Goal: Task Accomplishment & Management: Manage account settings

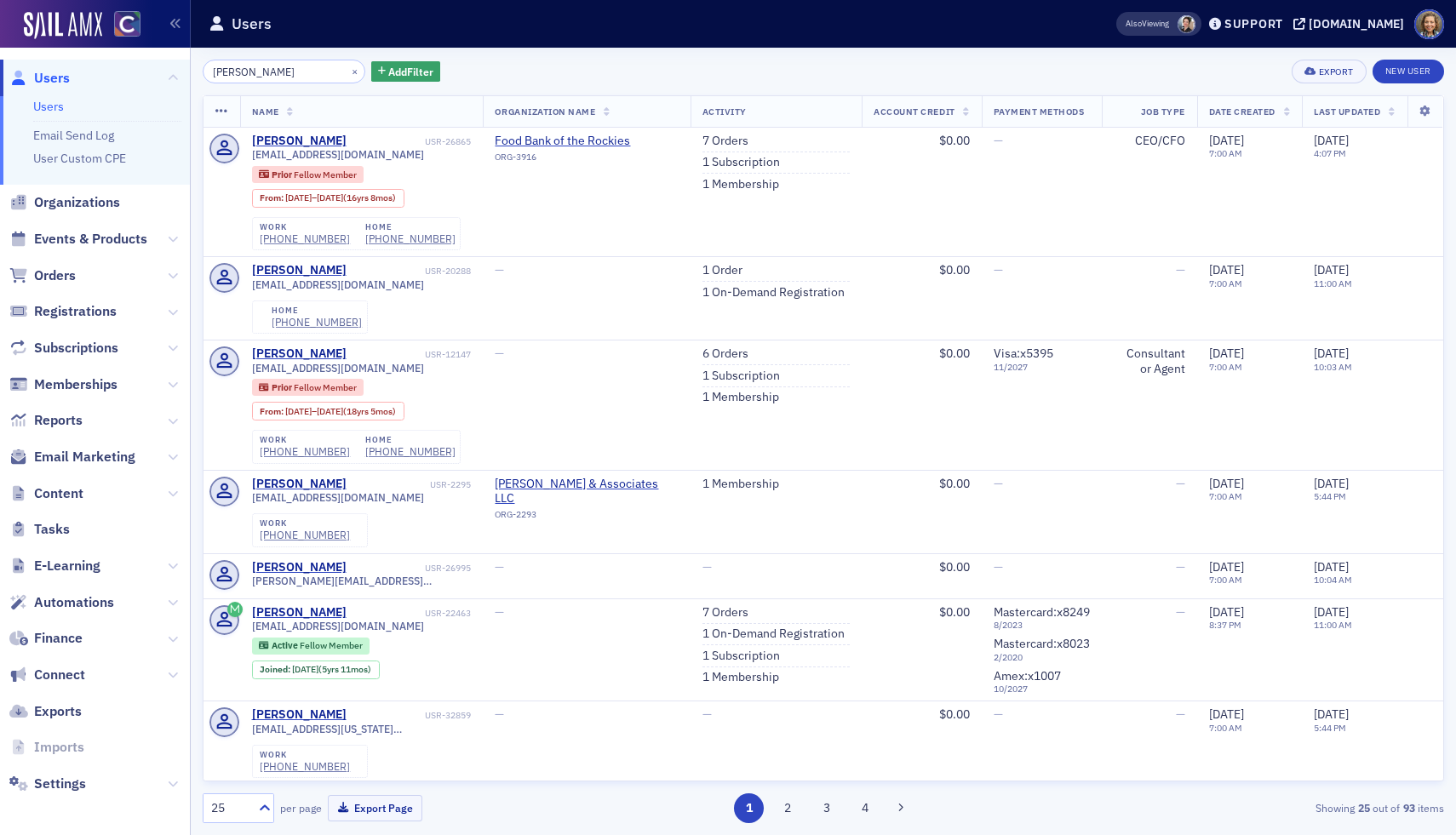
scroll to position [351, 0]
click at [60, 235] on span "Events & Products" at bounding box center [91, 239] width 113 height 19
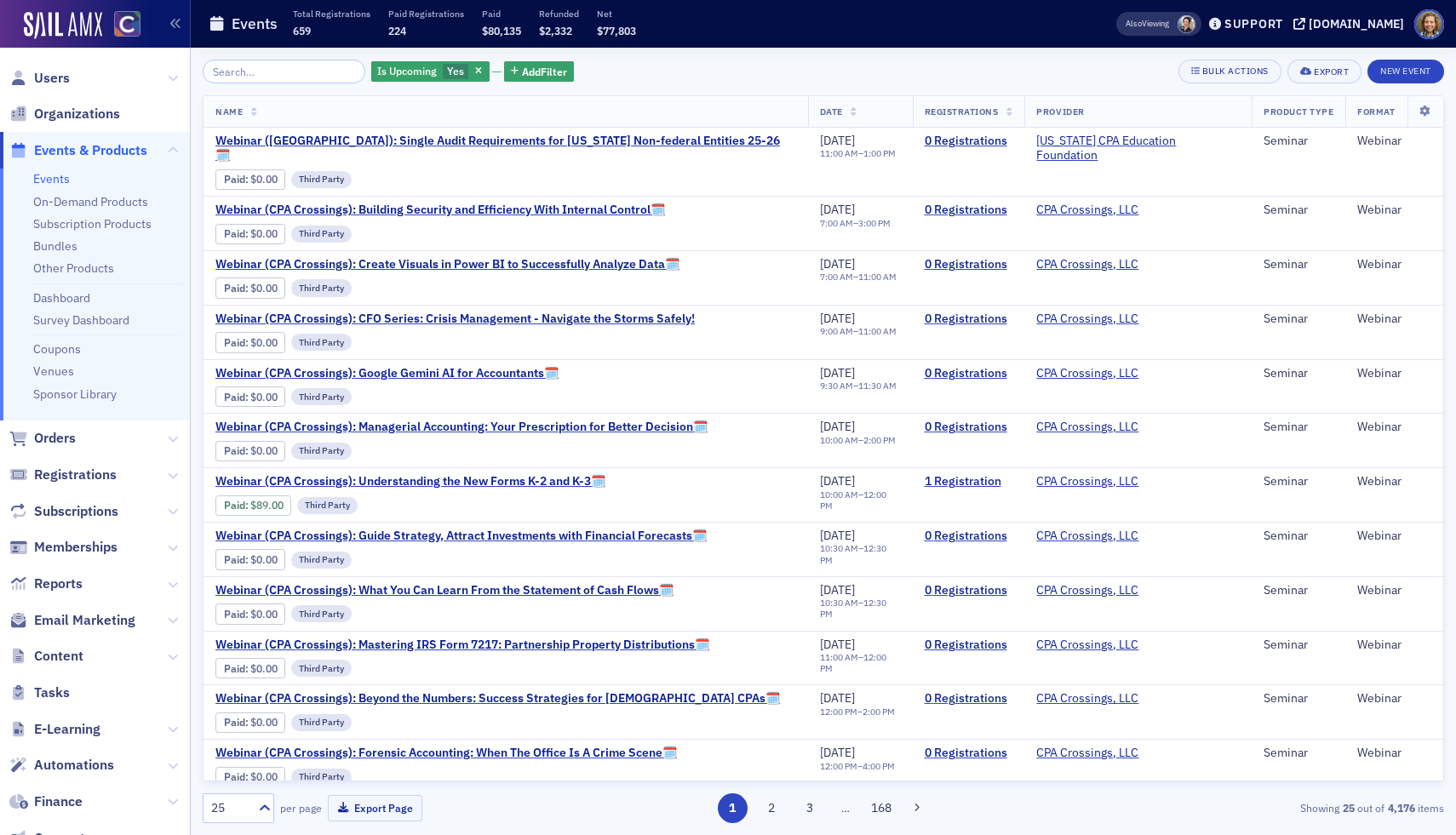
click at [275, 74] on input "search" at bounding box center [284, 72] width 163 height 24
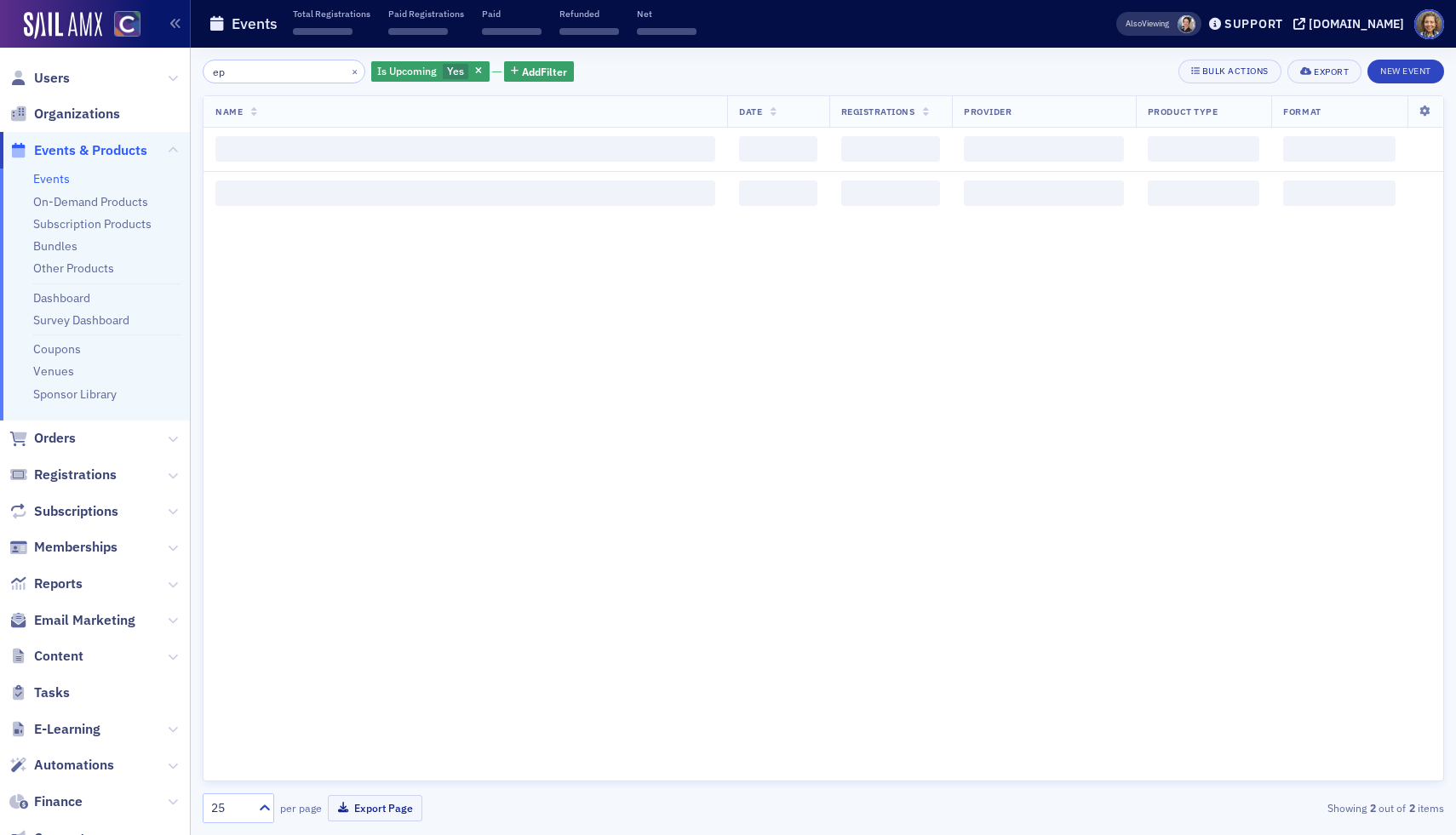
type input "e"
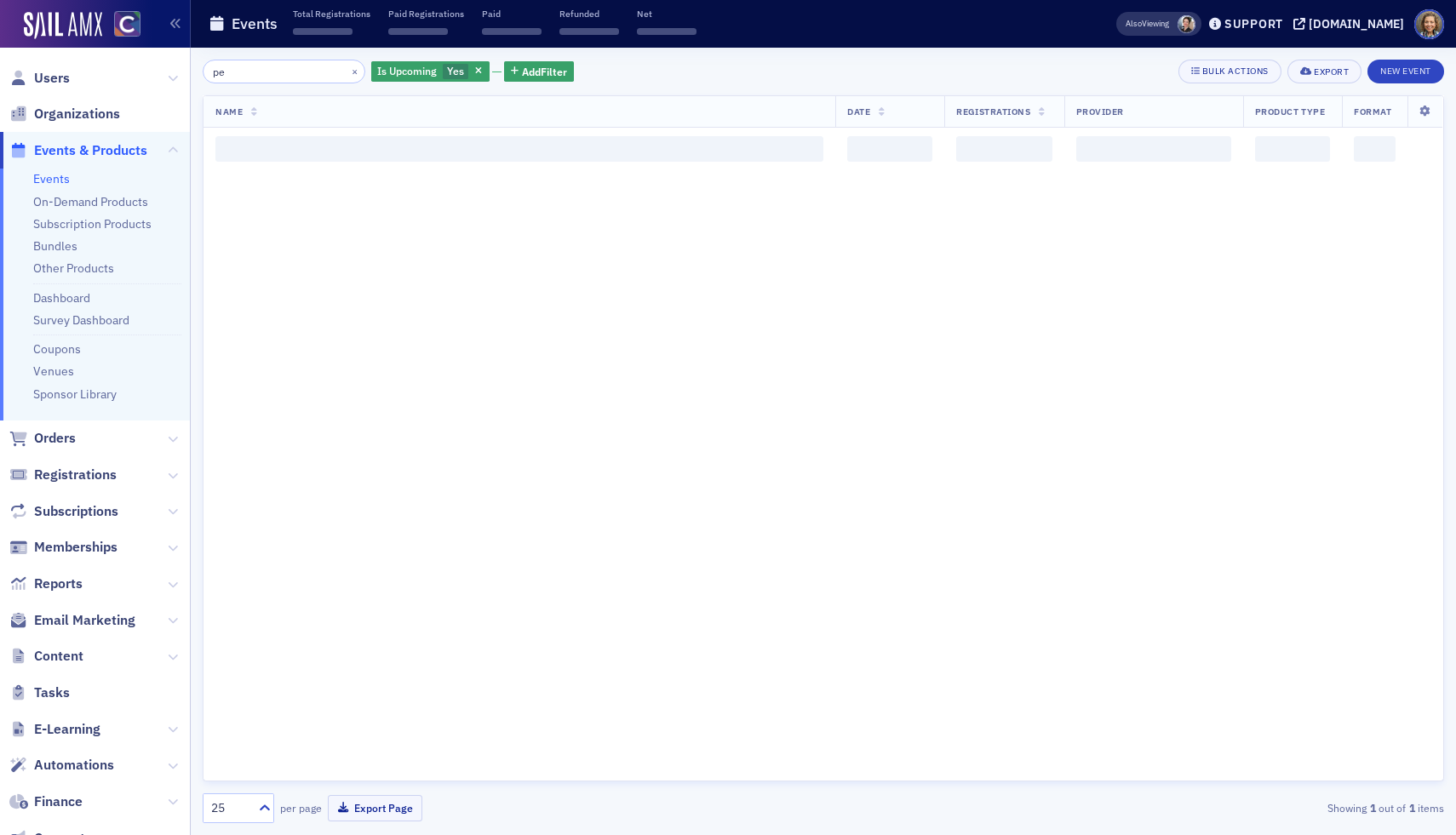
type input "p"
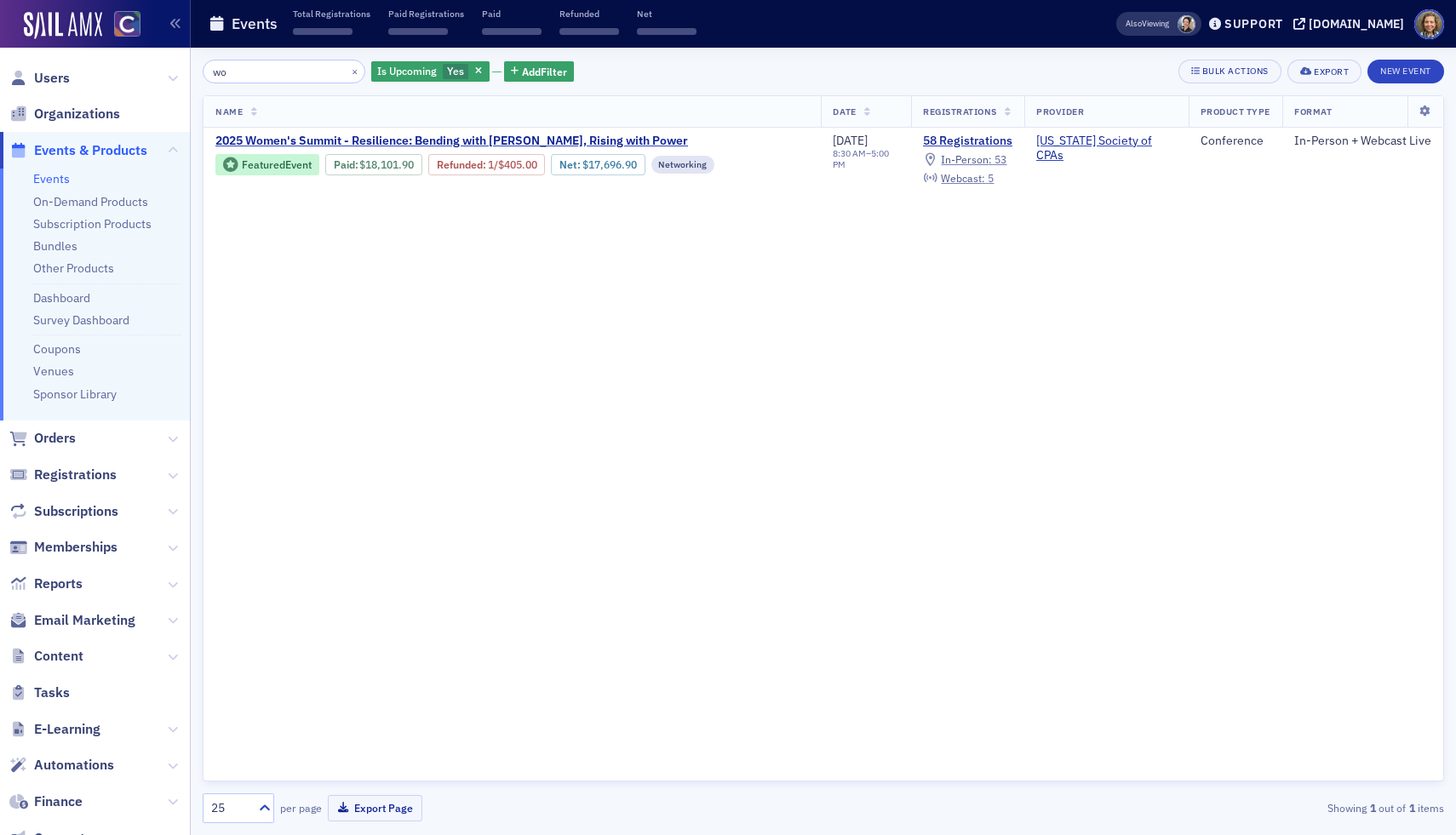
type input "w"
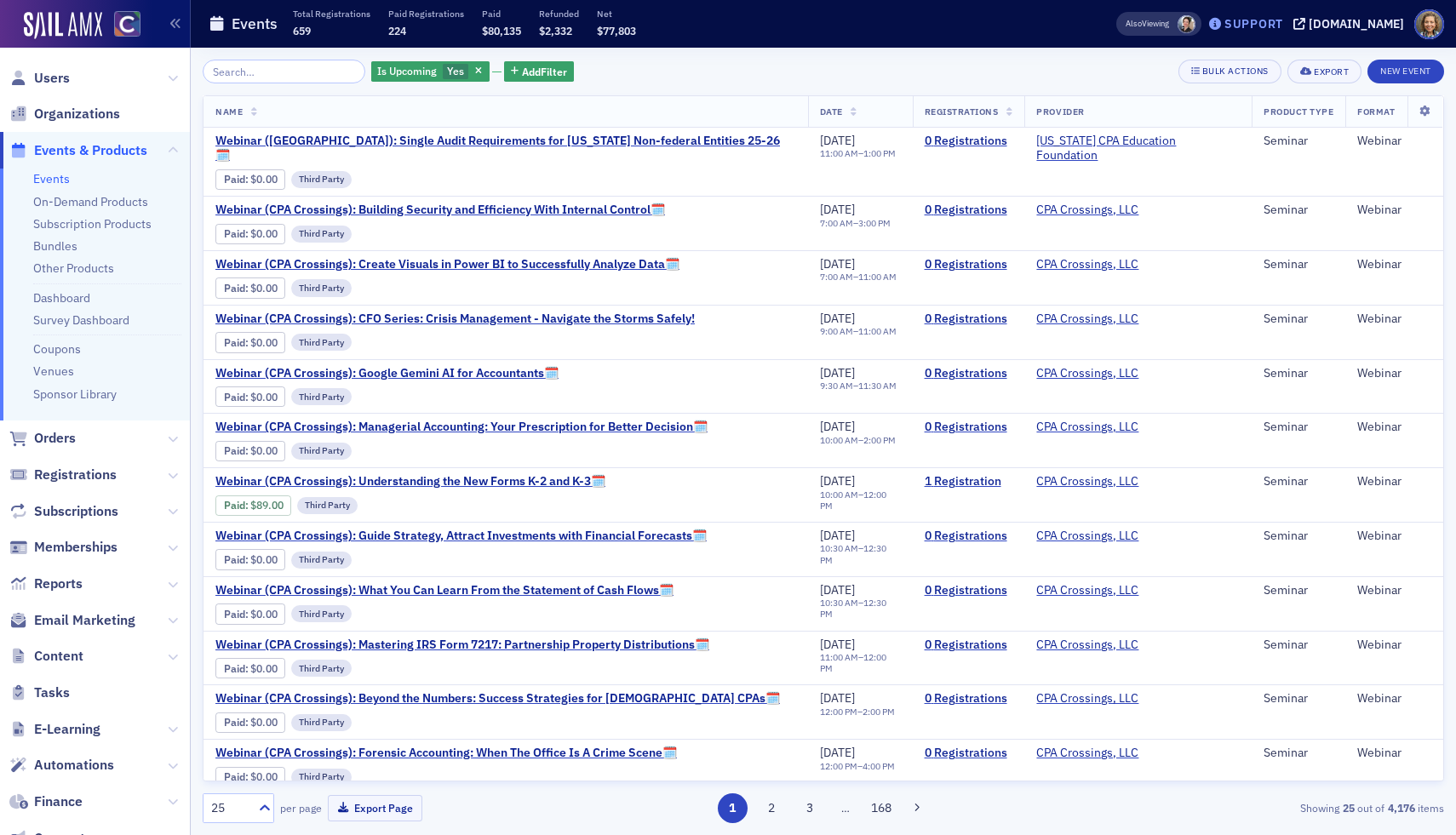
click at [1280, 20] on div "Support" at bounding box center [1253, 24] width 59 height 15
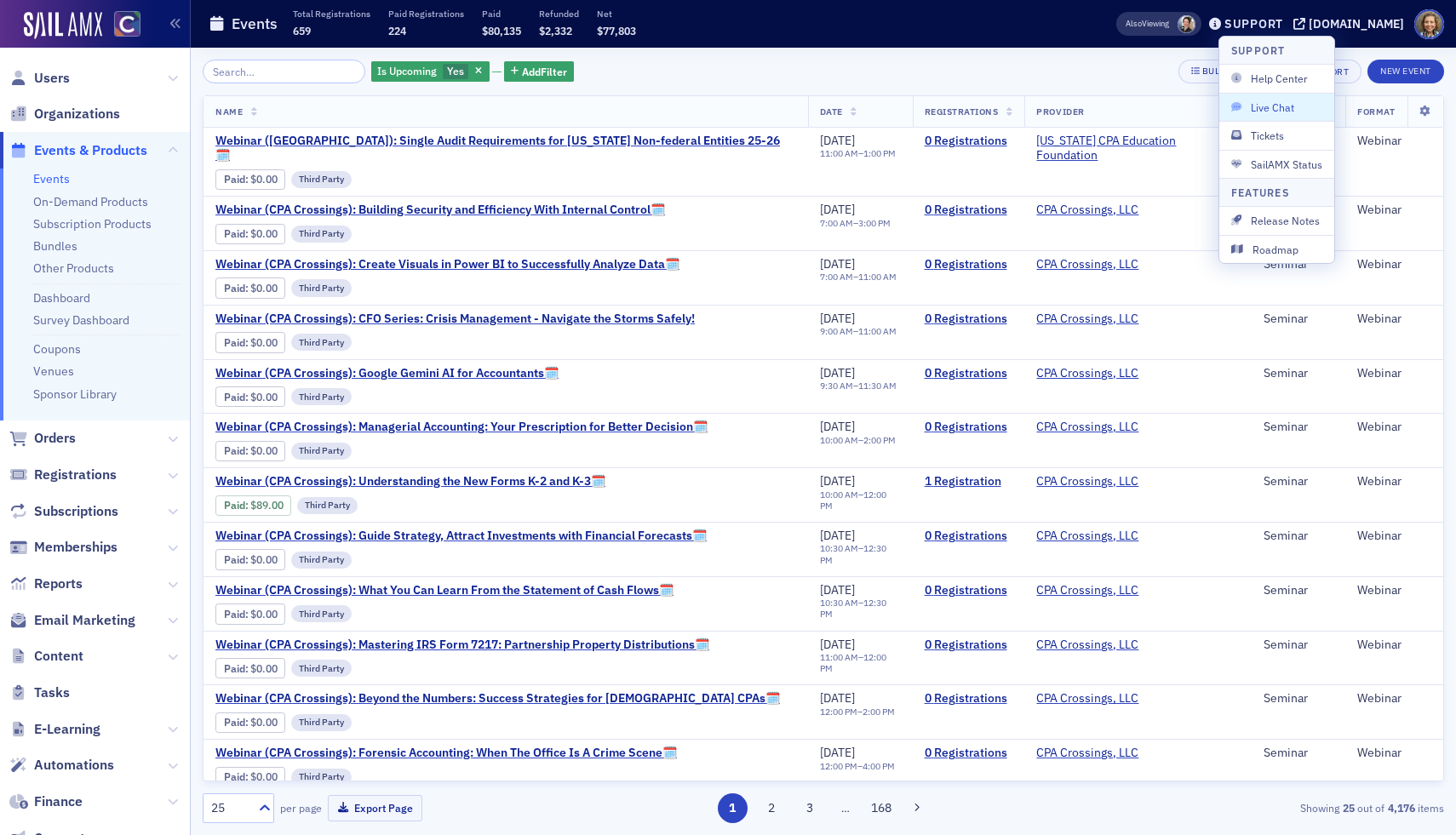
click at [1260, 115] on button "Live Chat" at bounding box center [1276, 106] width 115 height 28
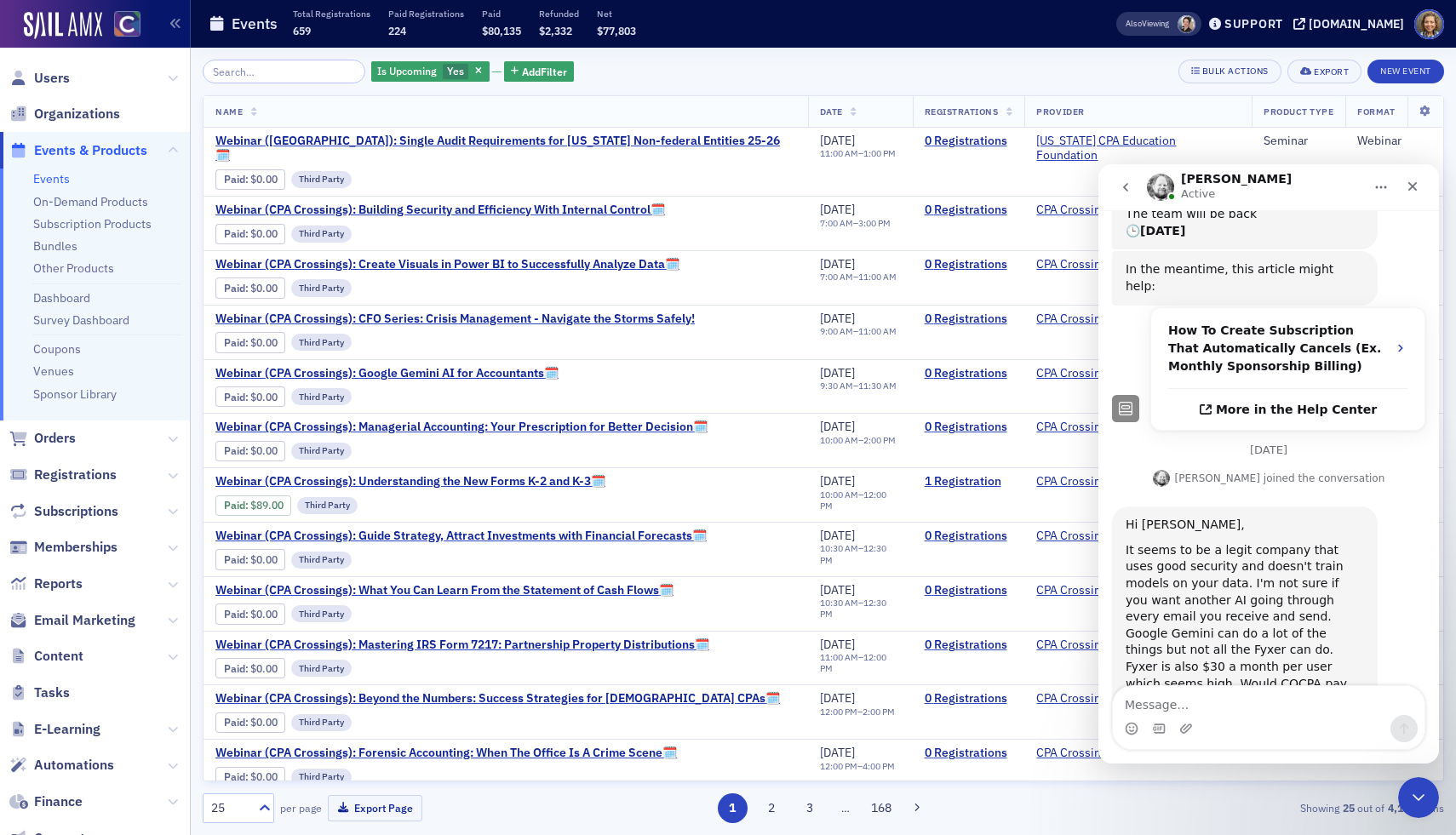
scroll to position [351, 0]
click at [1192, 742] on div "Intercom messenger" at bounding box center [1185, 729] width 14 height 27
click at [1174, 709] on textarea "Message…" at bounding box center [1269, 701] width 311 height 29
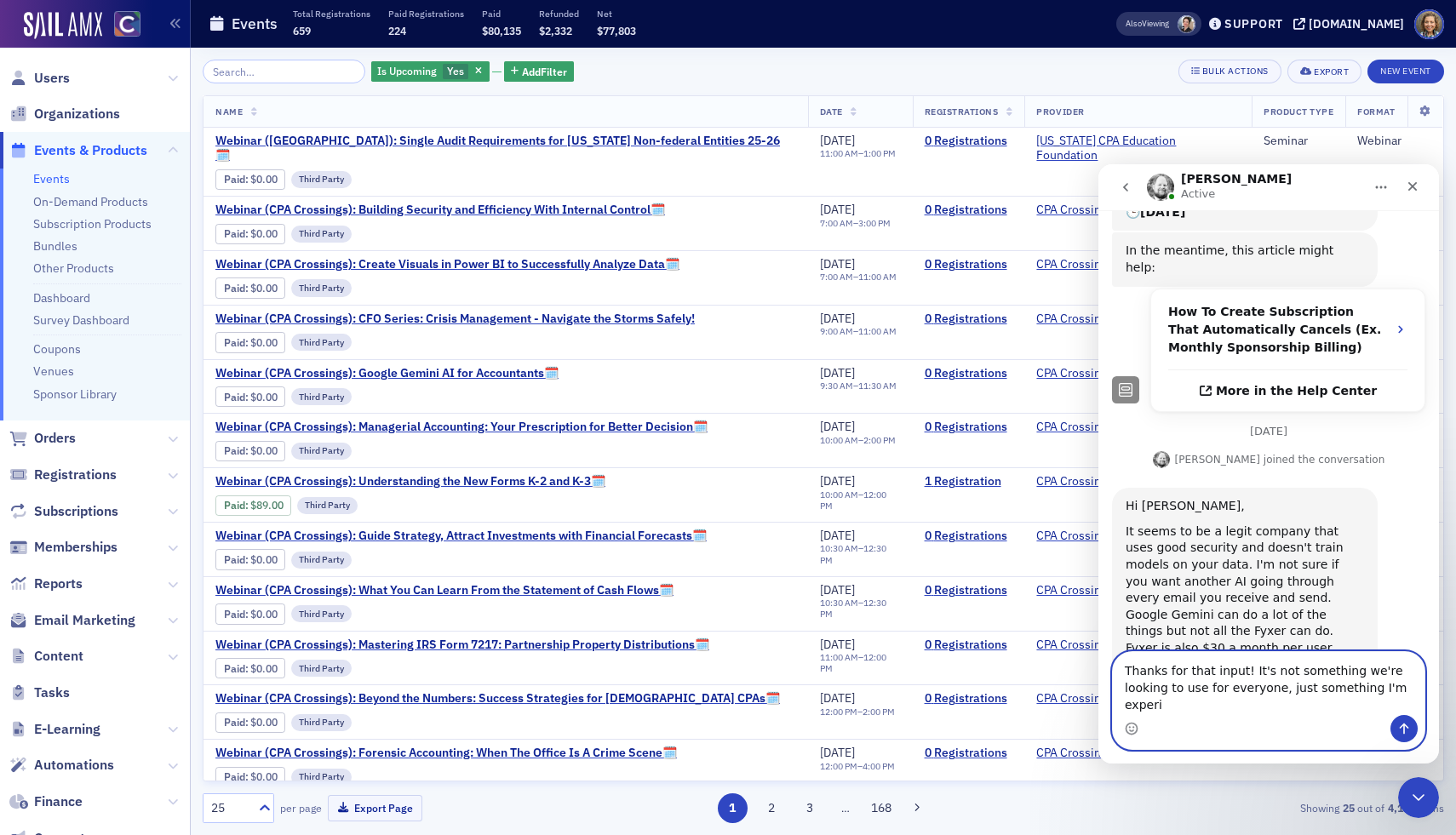
scroll to position [386, 0]
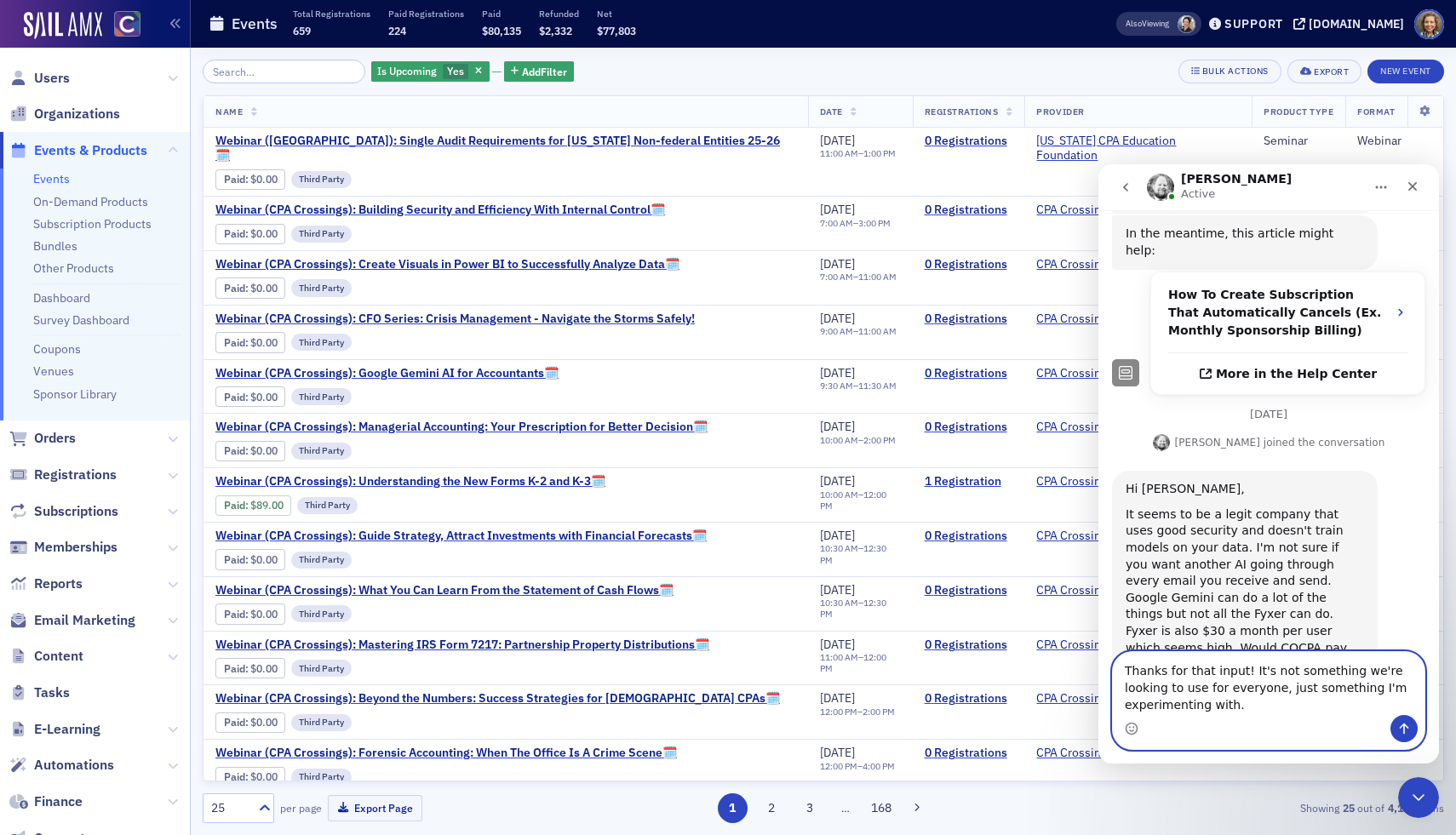
type textarea "Thanks for that input! It's not something we're looking to use for everyone, ju…"
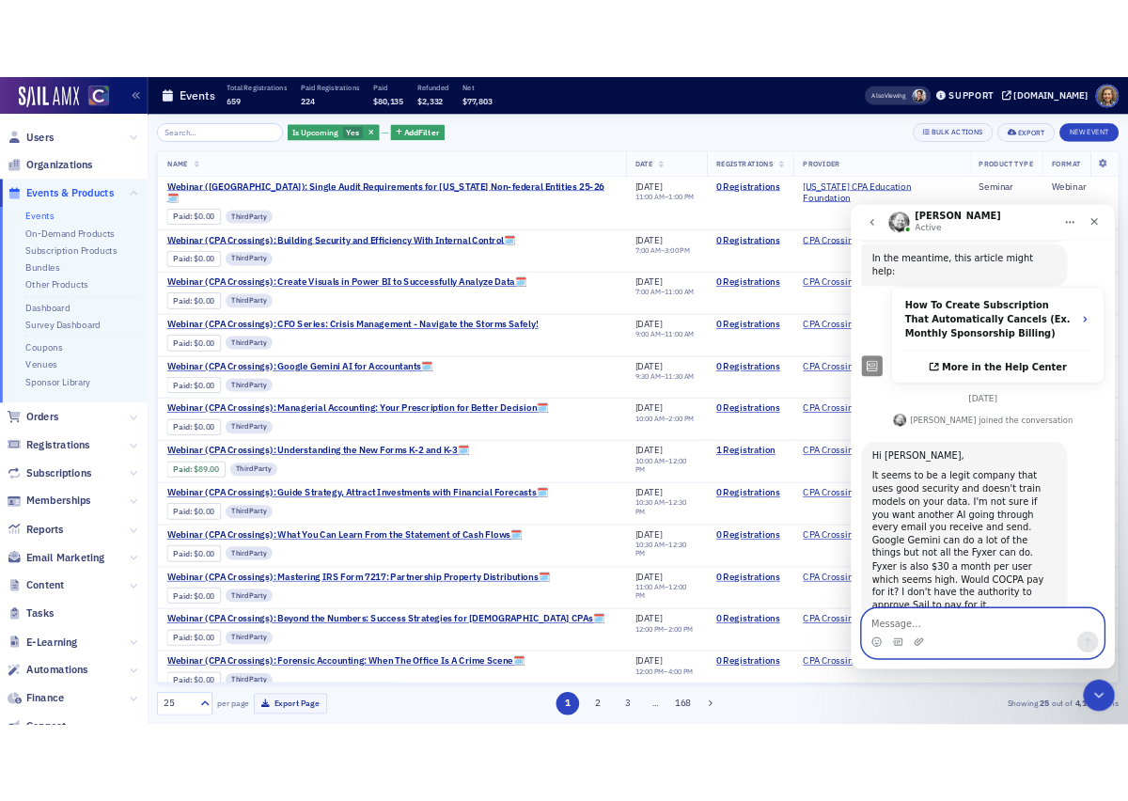
scroll to position [481, 0]
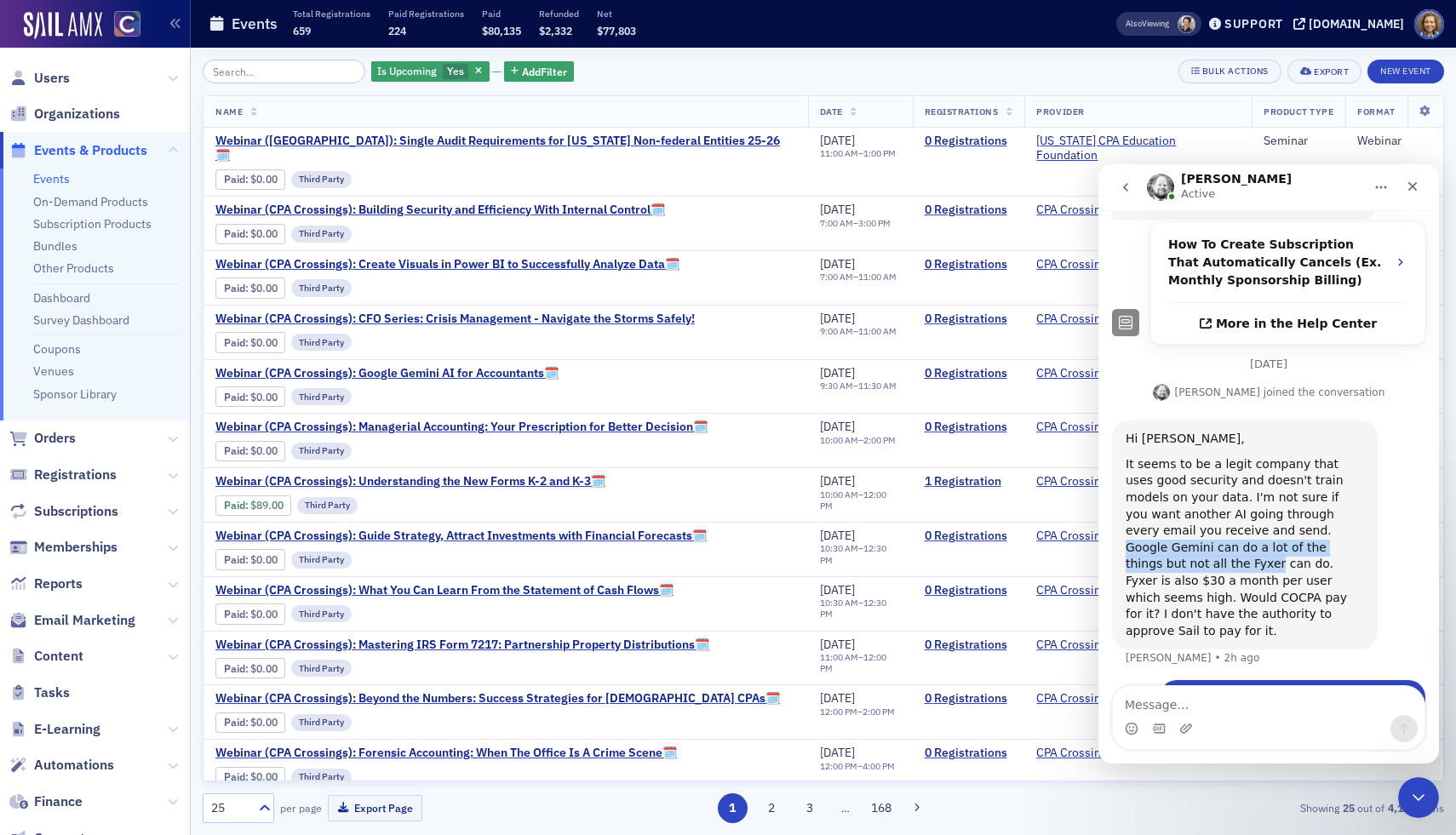
drag, startPoint x: 1291, startPoint y: 484, endPoint x: 1183, endPoint y: 467, distance: 109.3
click at [1183, 467] on div "It seems to be a legit company that uses good security and doesn't train models…" at bounding box center [1244, 548] width 238 height 184
copy div "Google Gemini can do a lot of the things but not all the Fyxer"
click at [64, 76] on span "Users" at bounding box center [52, 78] width 35 height 19
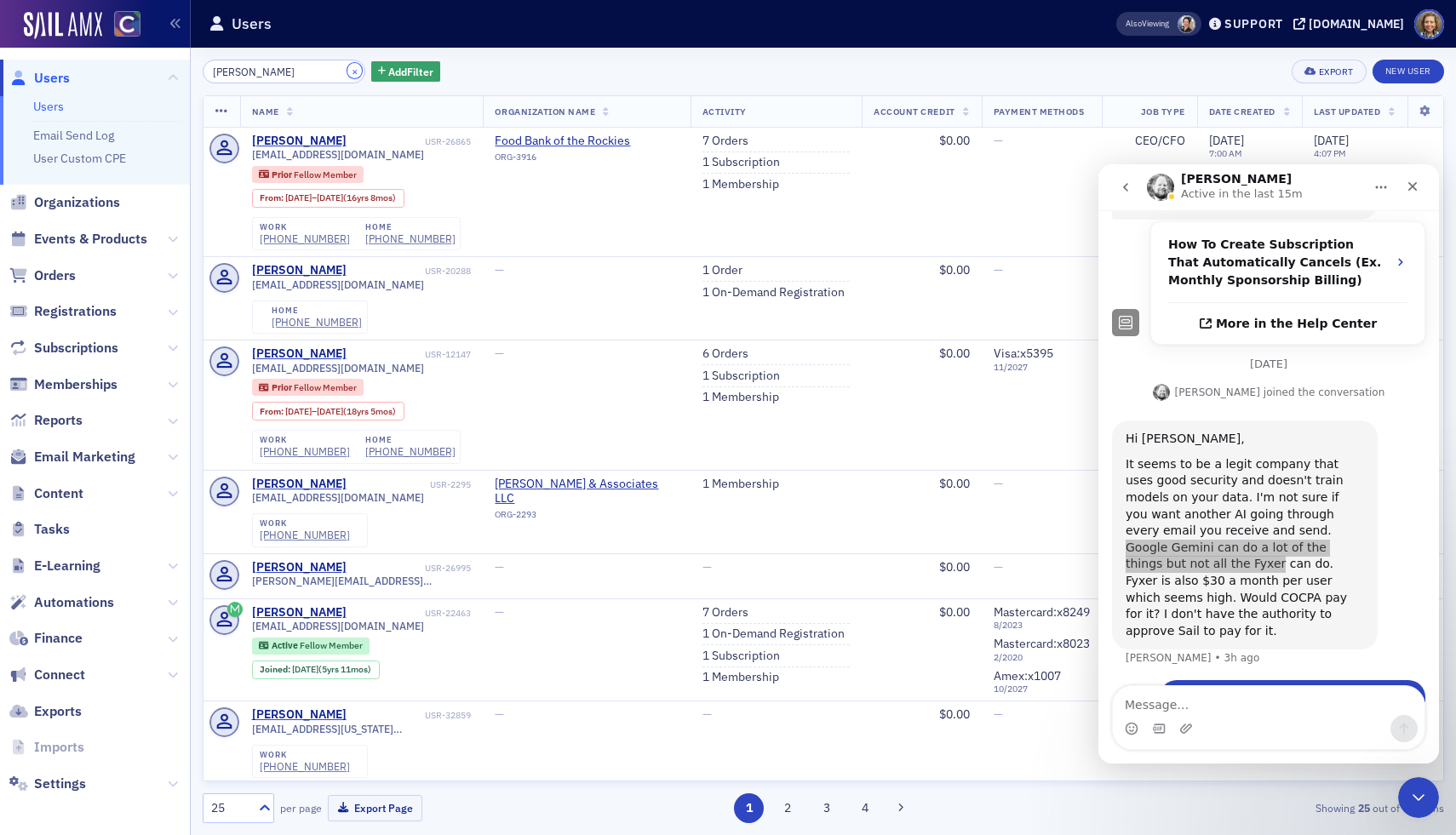
click at [348, 70] on button "×" at bounding box center [355, 71] width 15 height 15
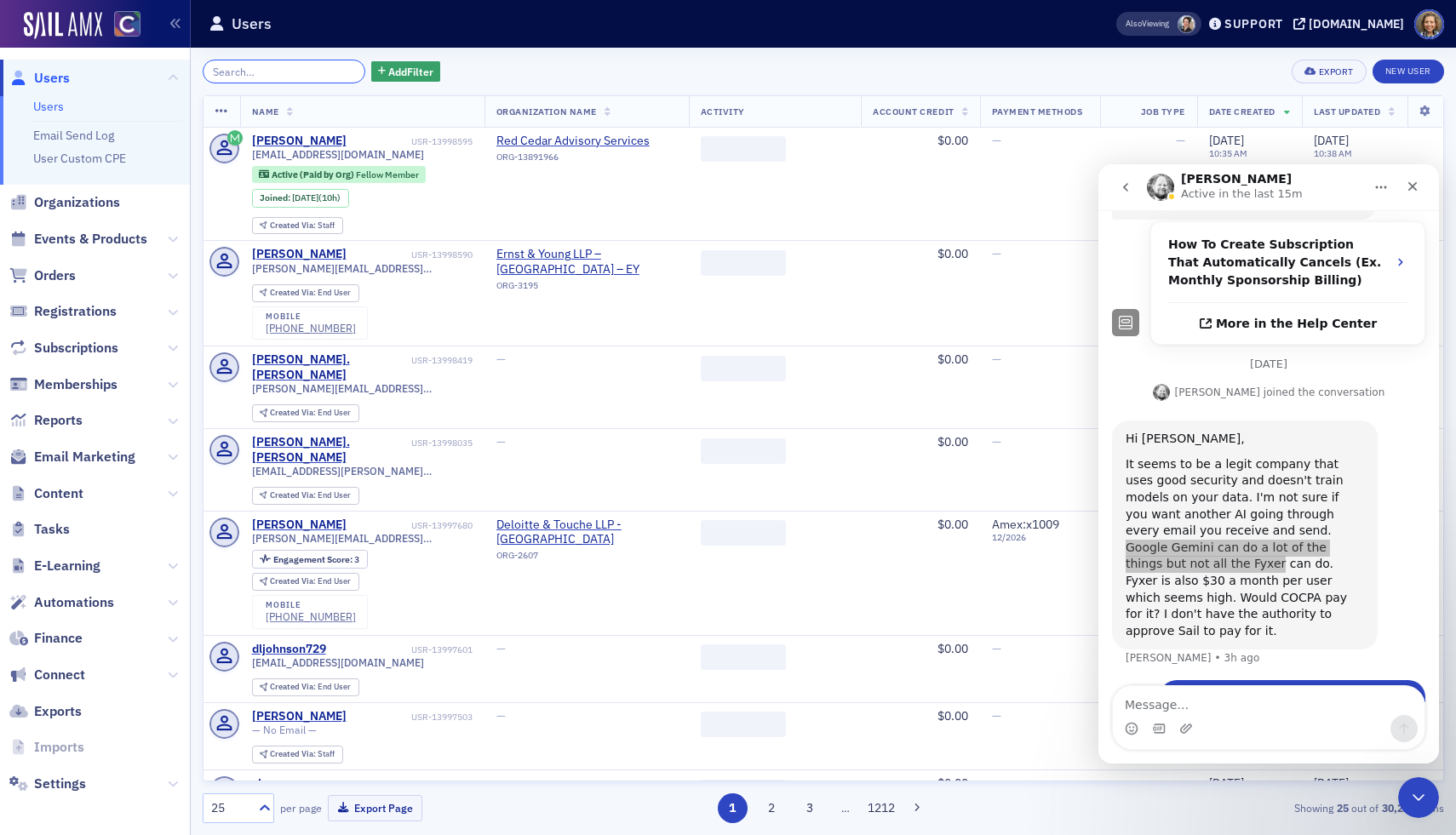
click at [278, 74] on input "search" at bounding box center [284, 72] width 163 height 24
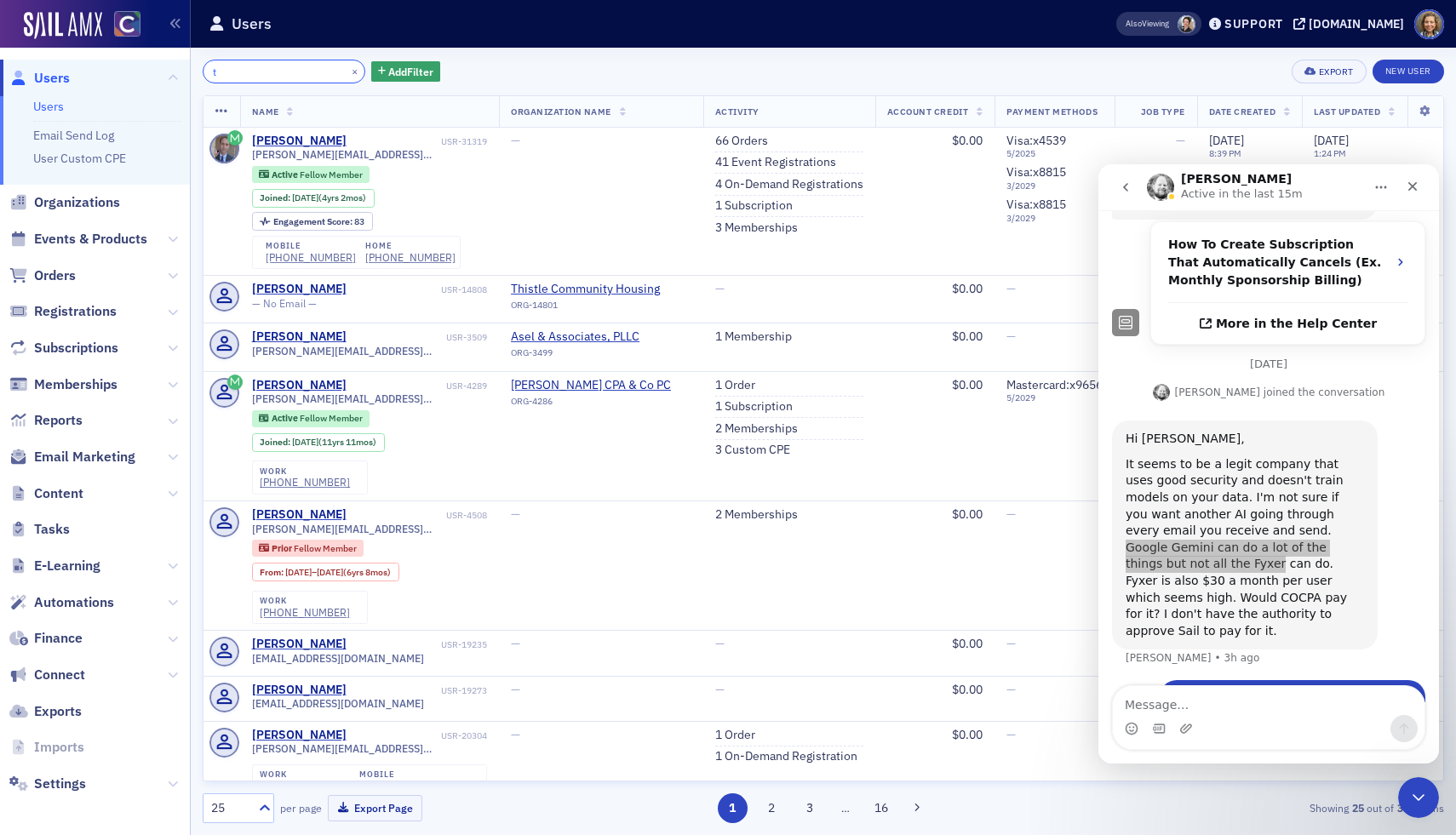
drag, startPoint x: 283, startPoint y: 73, endPoint x: 109, endPoint y: 37, distance: 177.7
click at [109, 37] on div "Users Users Email Send Log User Custom CPE Organizations Events & Products Orde…" at bounding box center [728, 418] width 1456 height 835
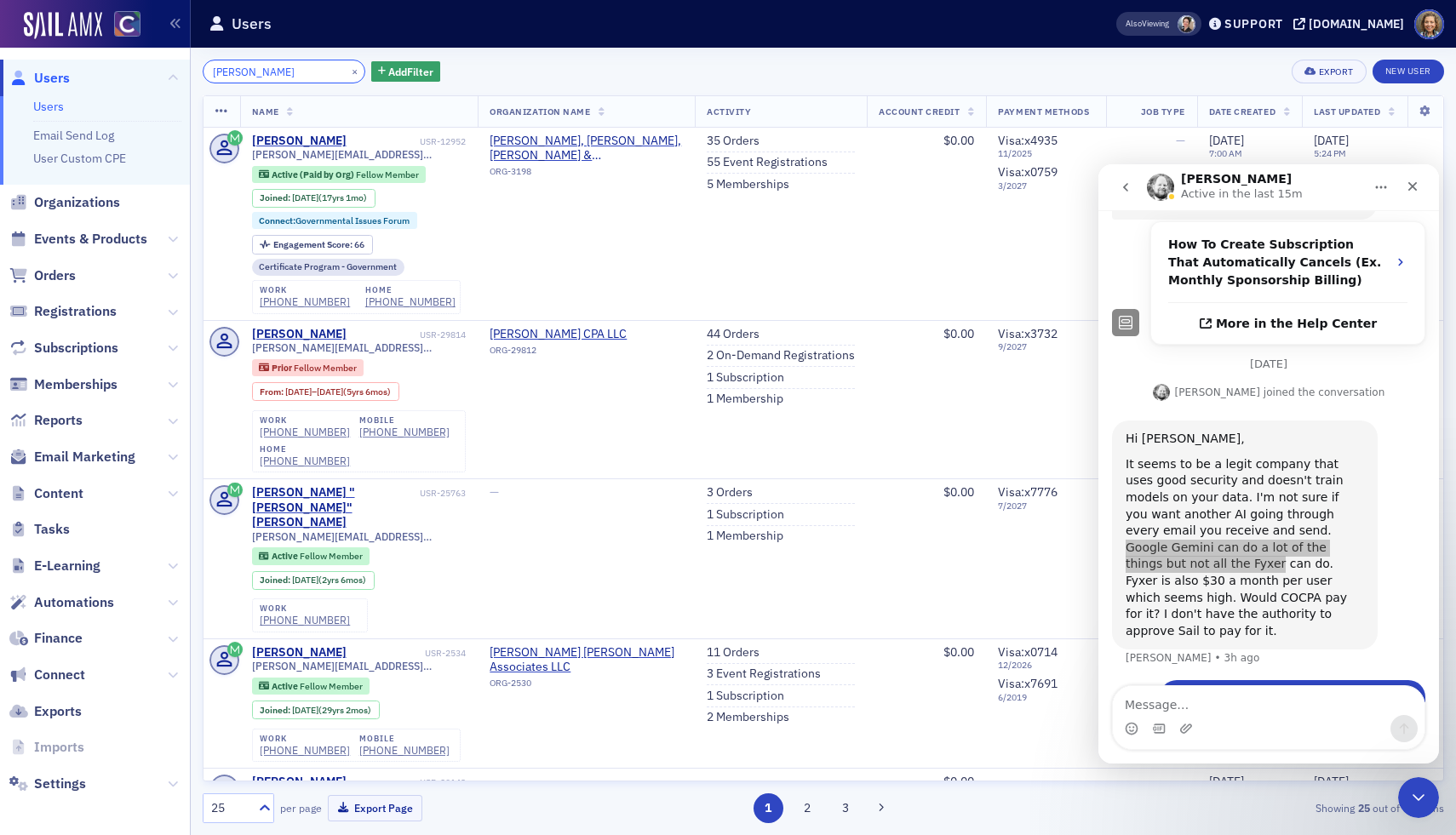
drag, startPoint x: 283, startPoint y: 76, endPoint x: 139, endPoint y: 64, distance: 144.5
click at [139, 71] on div "Users Users Email Send Log User Custom CPE Organizations Events & Products Orde…" at bounding box center [728, 418] width 1456 height 835
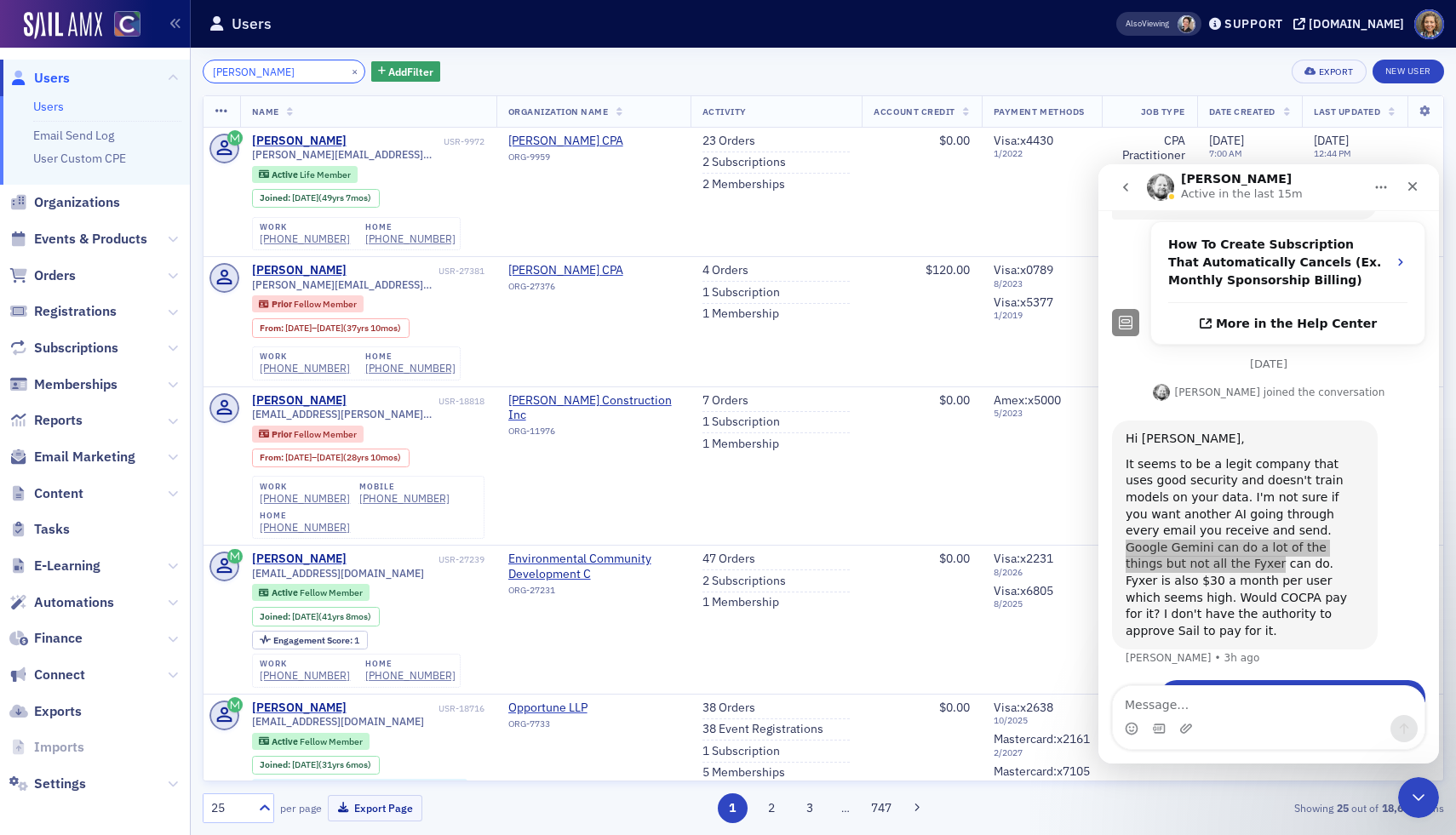
type input "[PERSON_NAME]"
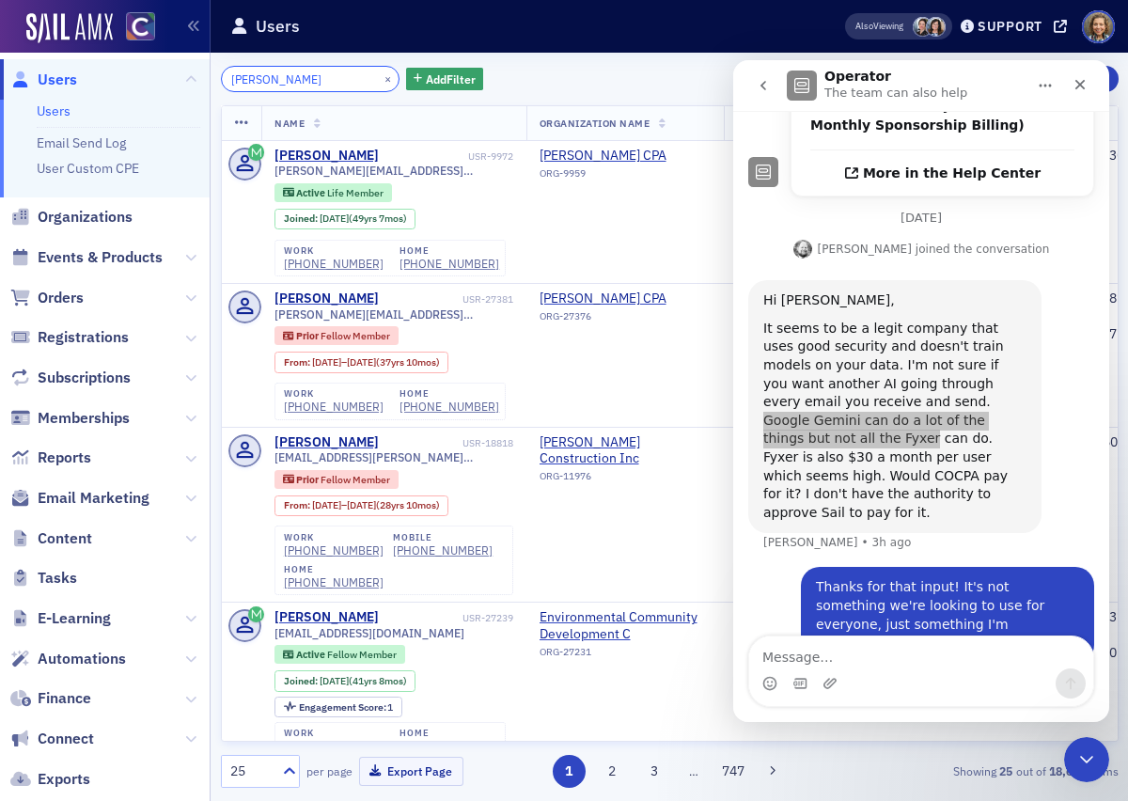
scroll to position [557, 0]
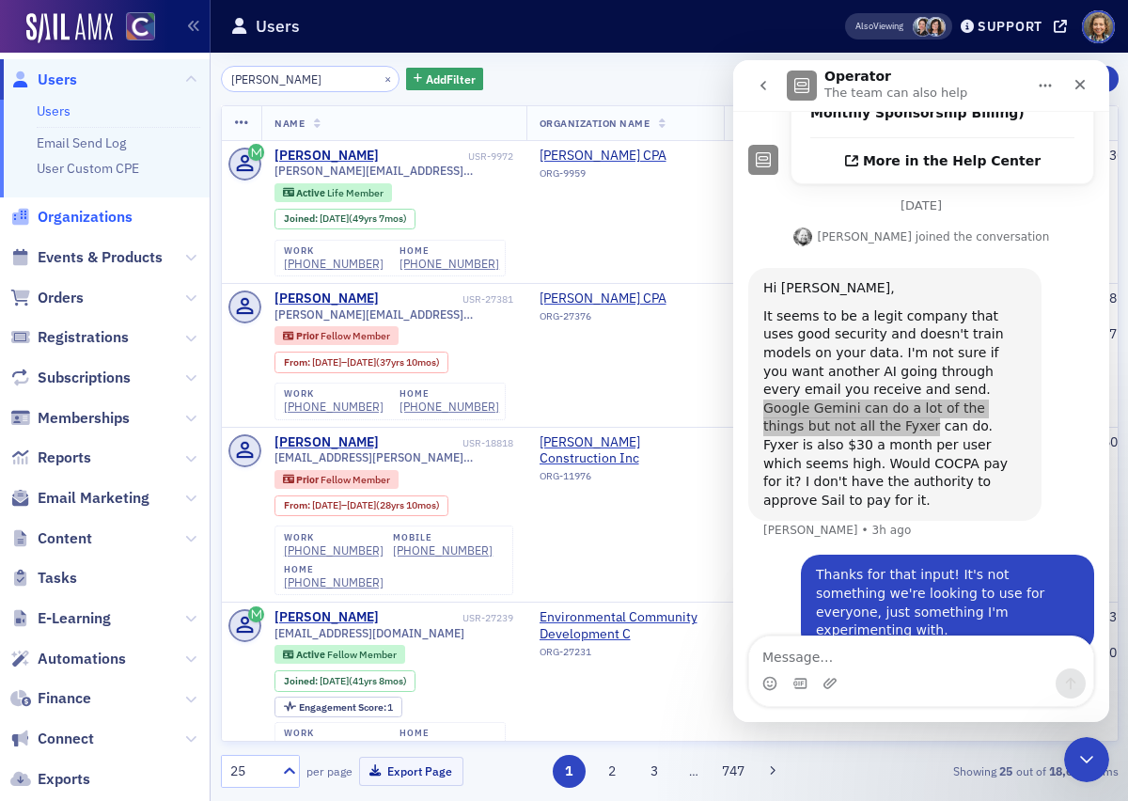
click at [111, 213] on span "Organizations" at bounding box center [85, 217] width 95 height 21
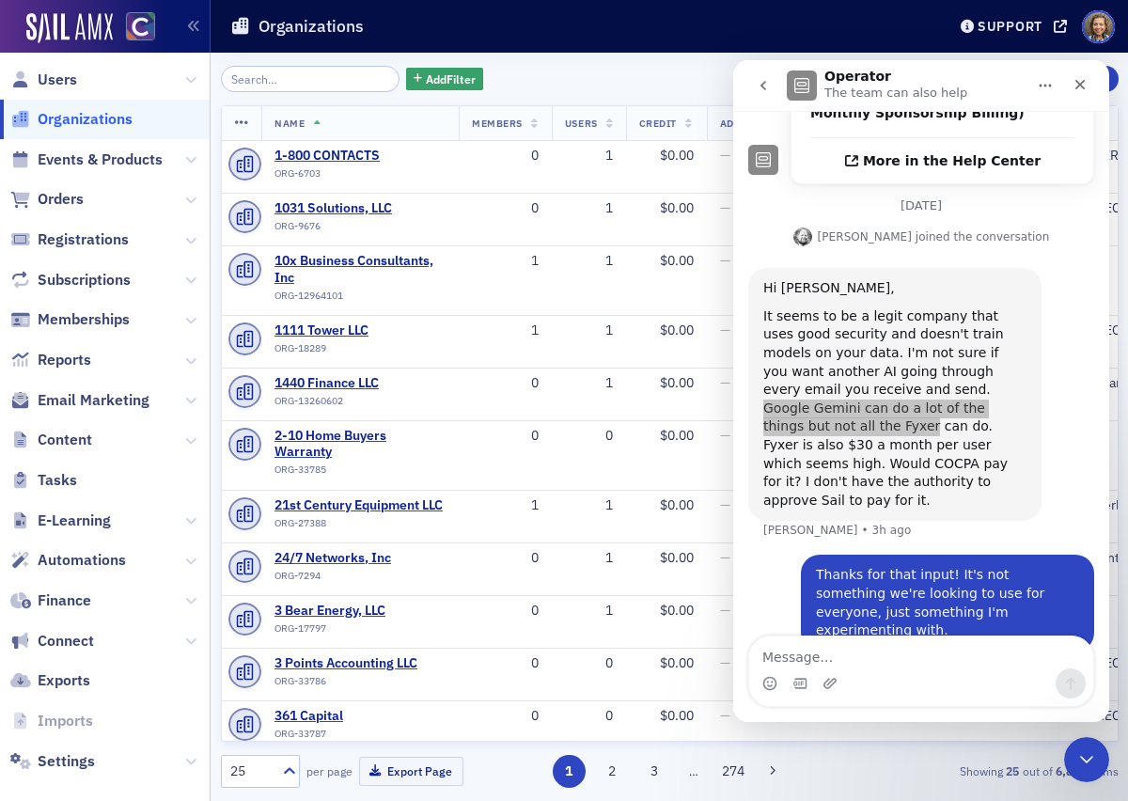
click at [293, 79] on input "search" at bounding box center [311, 79] width 180 height 26
click at [1086, 84] on icon "Close" at bounding box center [1080, 84] width 15 height 15
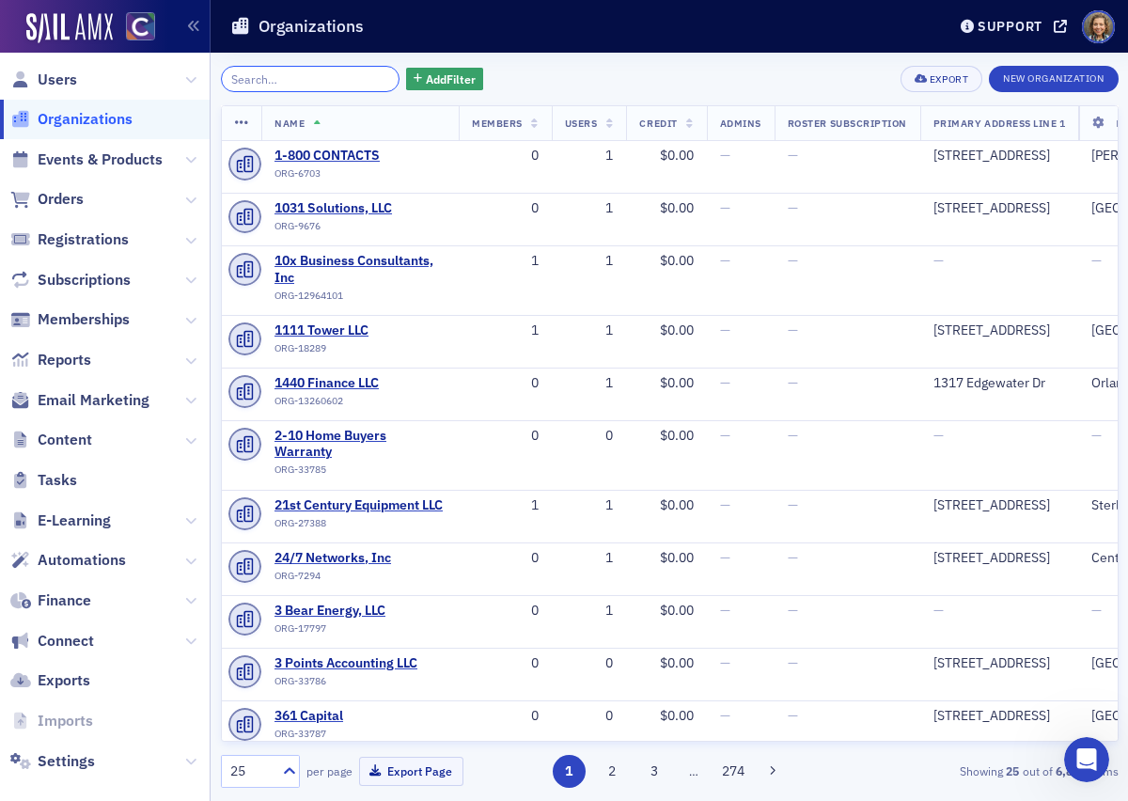
click at [264, 67] on input "search" at bounding box center [311, 79] width 180 height 26
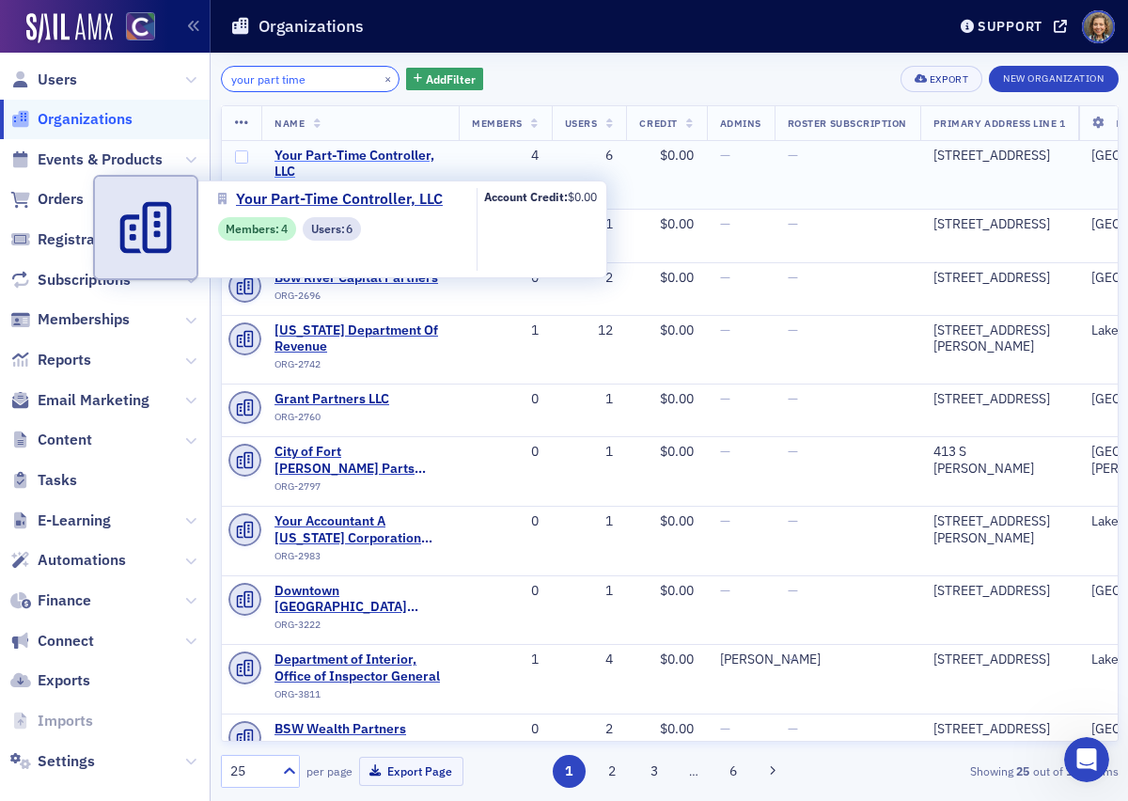
type input "your part time"
click at [314, 156] on span "Your Part-Time Controller, LLC" at bounding box center [359, 164] width 171 height 33
select select "US"
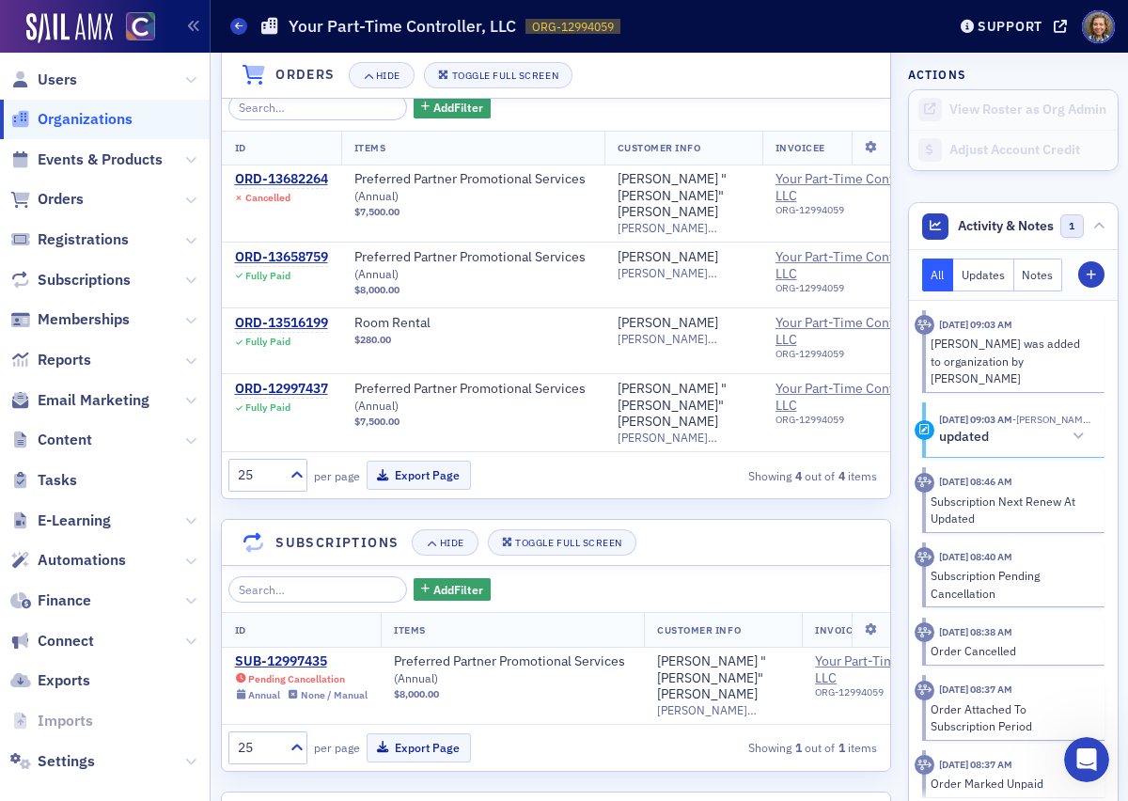
scroll to position [1222, 0]
